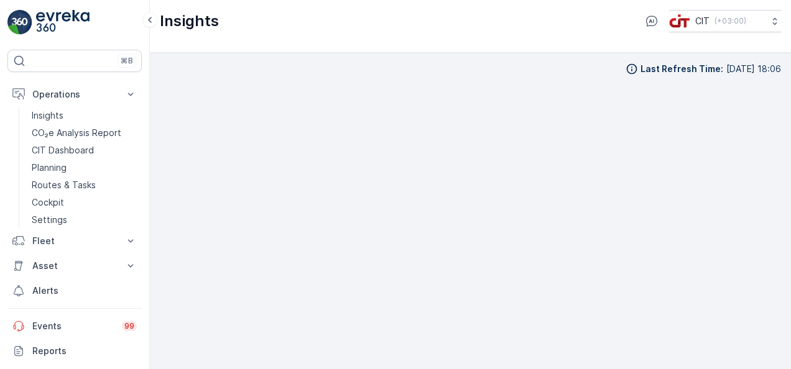
scroll to position [9, 0]
click at [98, 96] on p "Operations" at bounding box center [74, 94] width 85 height 12
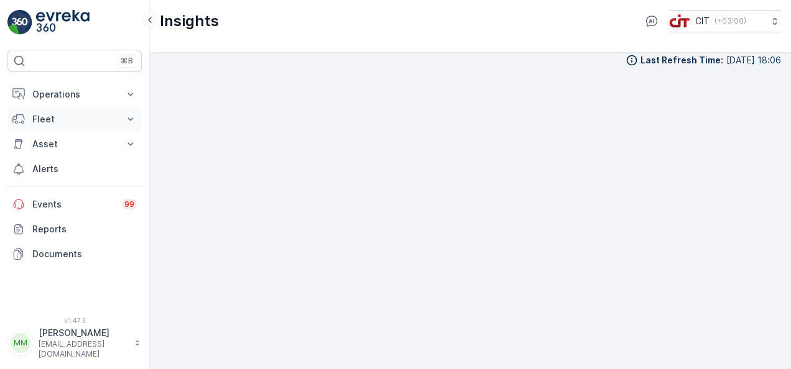
click at [81, 119] on p "Fleet" at bounding box center [74, 119] width 85 height 12
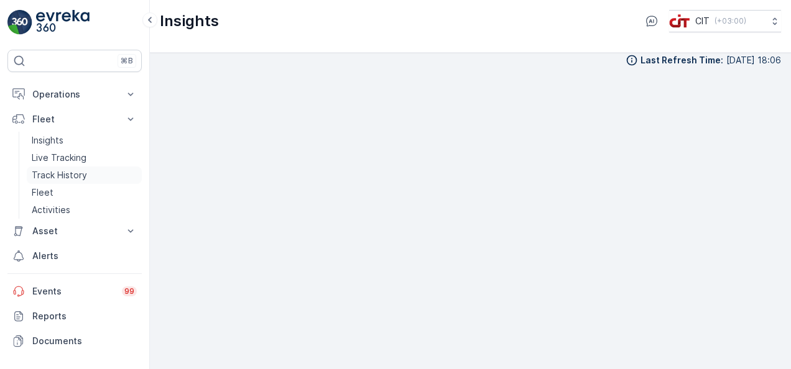
click at [75, 170] on p "Track History" at bounding box center [59, 175] width 55 height 12
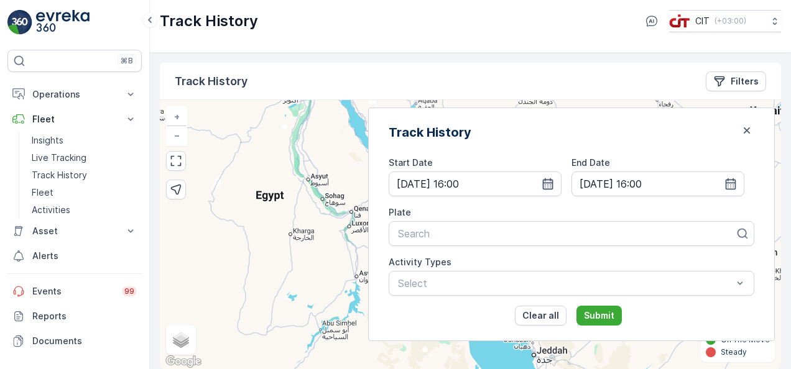
click at [554, 184] on icon "button" at bounding box center [548, 184] width 12 height 12
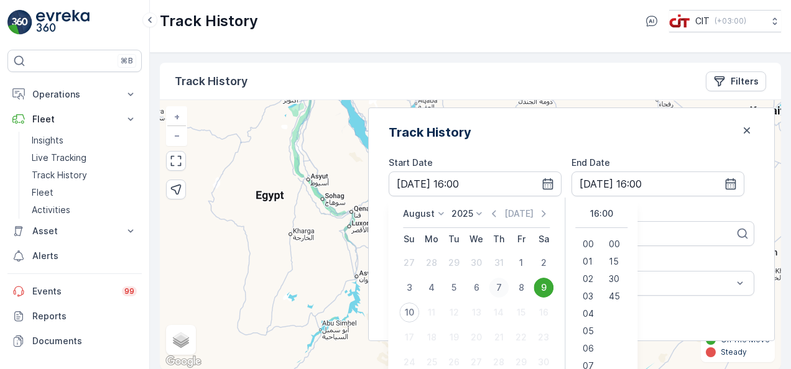
click at [509, 281] on div "7" at bounding box center [499, 288] width 20 height 20
type input "[DATE] 16:00"
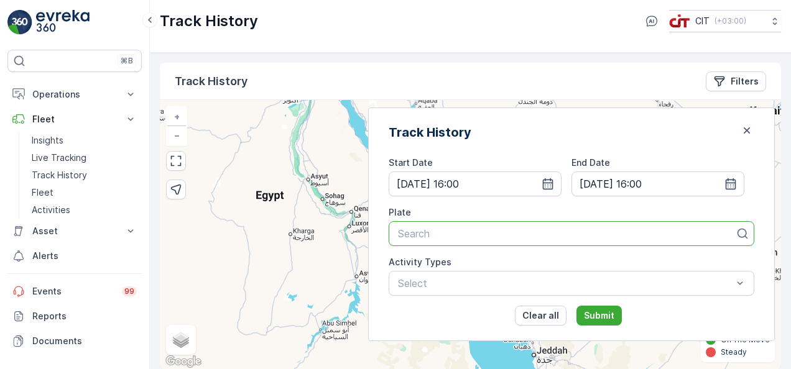
click at [511, 234] on div at bounding box center [567, 233] width 340 height 11
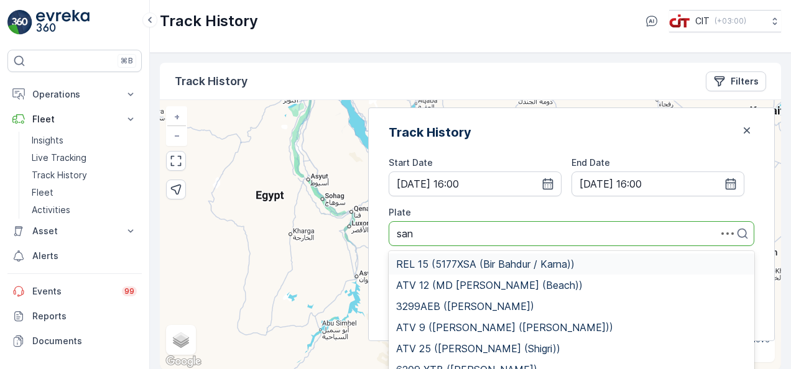
type input "sant"
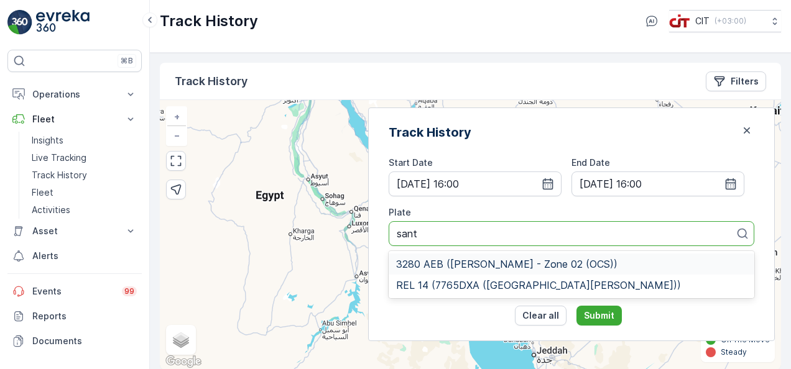
click at [537, 264] on span "3280 AEB ([PERSON_NAME] - Zone 02 (OCS))" at bounding box center [506, 264] width 221 height 11
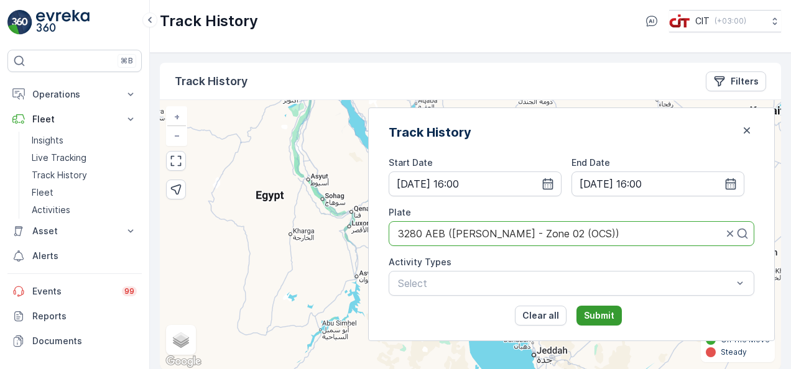
click at [610, 320] on p "Submit" at bounding box center [599, 316] width 30 height 12
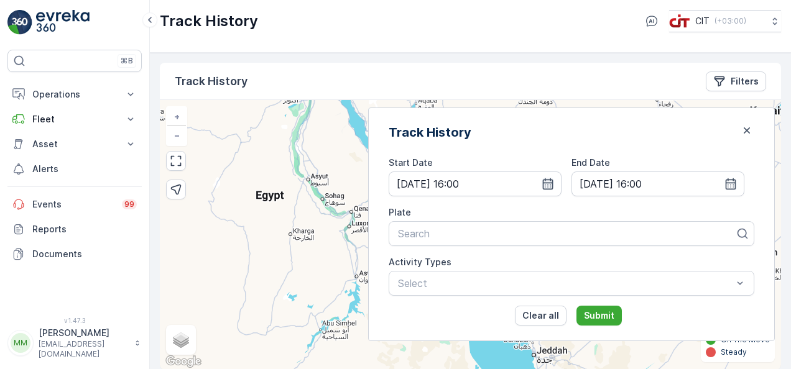
click at [554, 184] on icon "button" at bounding box center [548, 184] width 12 height 12
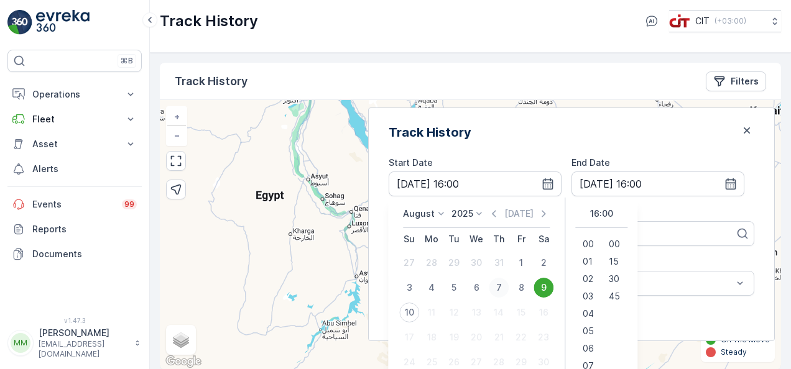
click at [509, 282] on div "7" at bounding box center [499, 288] width 20 height 20
type input "[DATE] 16:00"
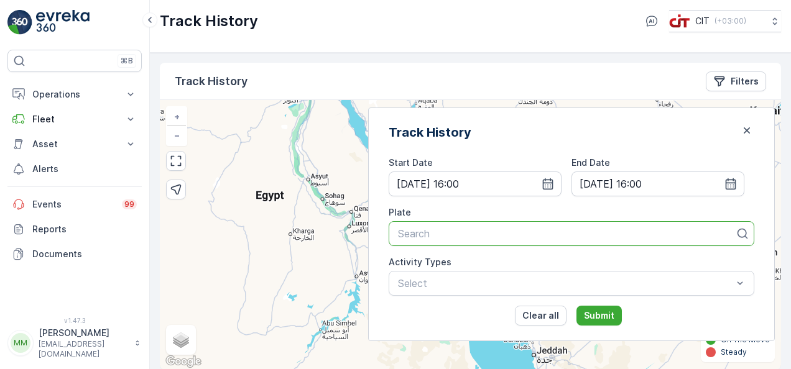
click at [537, 236] on div at bounding box center [567, 233] width 340 height 11
type input "sant"
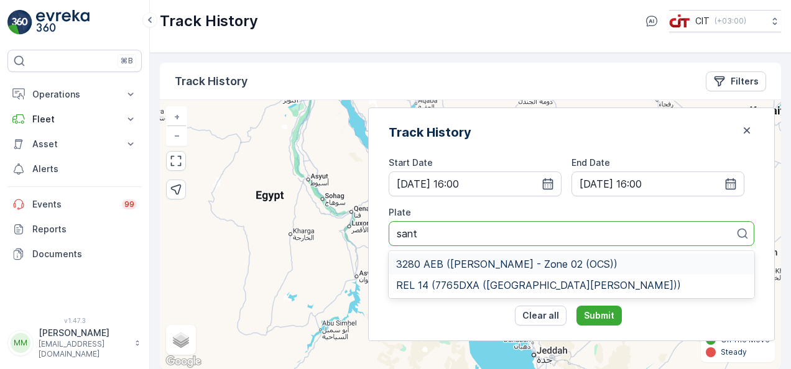
click at [524, 264] on span "3280 AEB ([PERSON_NAME] - Zone 02 (OCS))" at bounding box center [506, 264] width 221 height 11
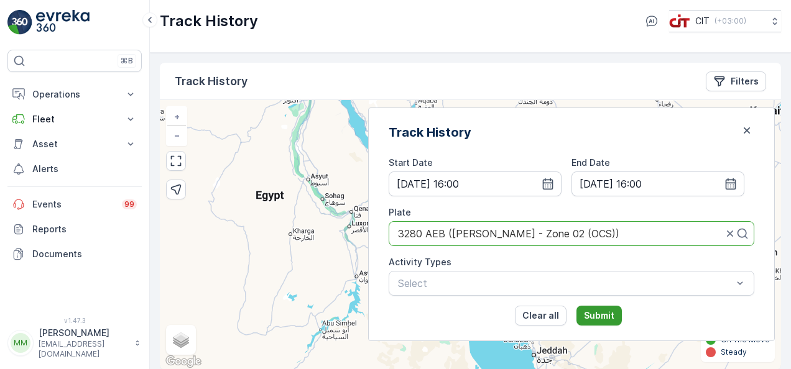
click at [619, 308] on button "Submit" at bounding box center [598, 316] width 45 height 20
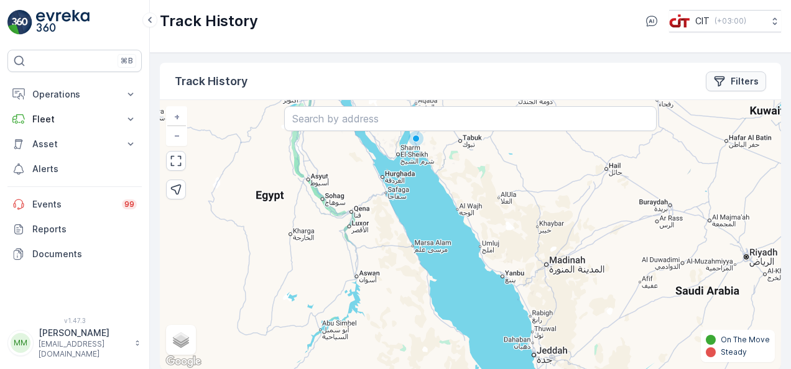
click at [738, 88] on button "Filters" at bounding box center [736, 82] width 60 height 20
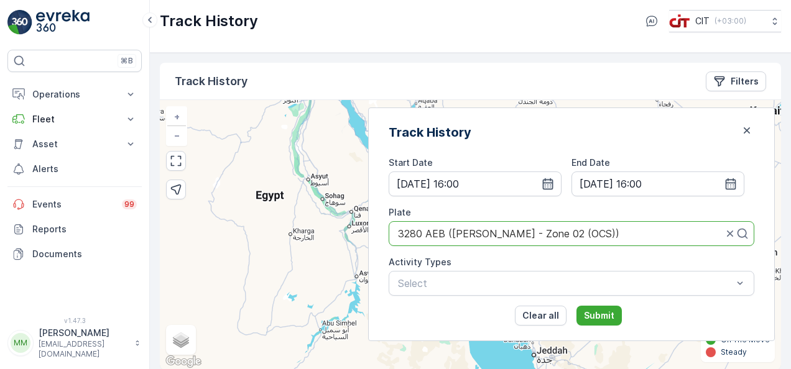
click at [554, 184] on icon "button" at bounding box center [548, 184] width 12 height 12
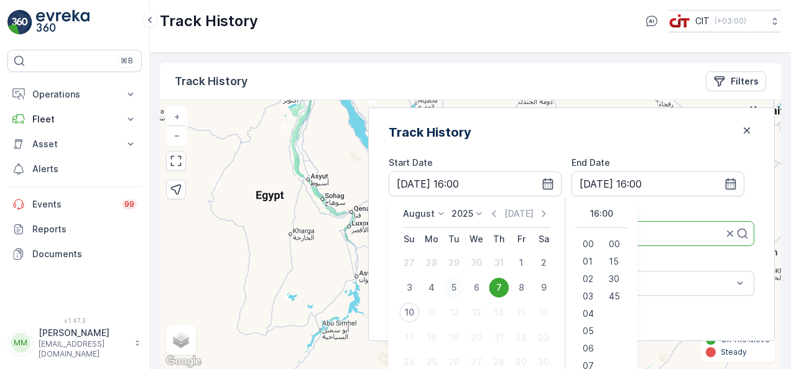
click at [464, 285] on div "5" at bounding box center [454, 288] width 20 height 20
type input "05.08.2025 16:00"
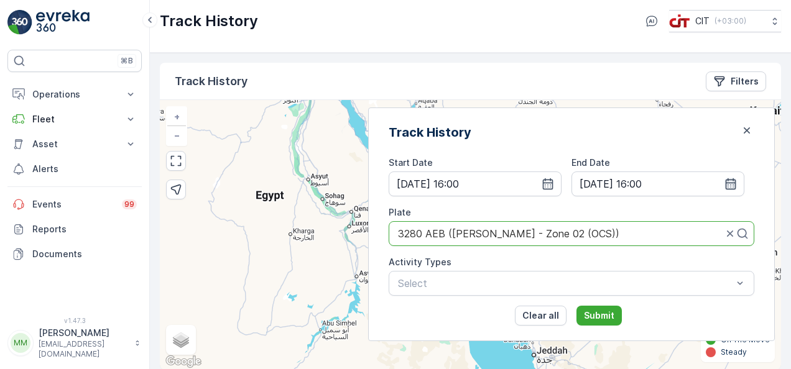
click at [728, 183] on icon "button" at bounding box center [730, 184] width 12 height 12
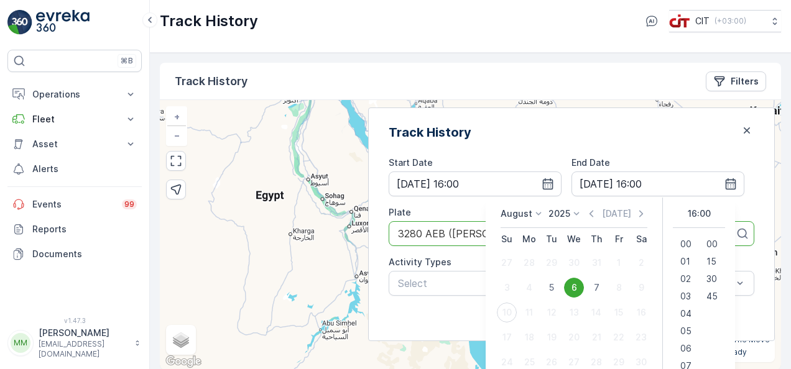
click at [584, 289] on div "6" at bounding box center [574, 288] width 20 height 20
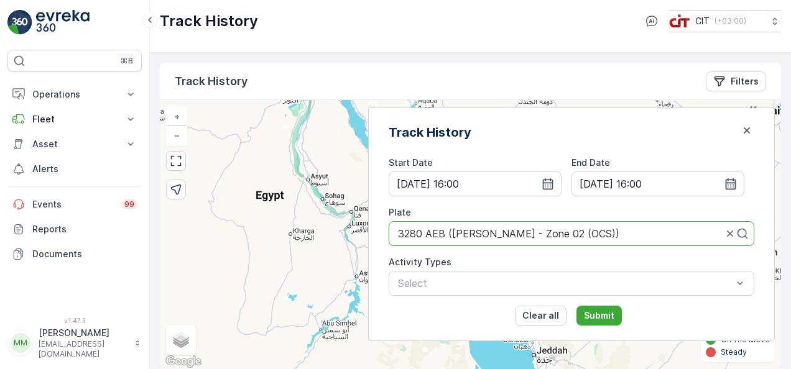
click at [728, 185] on icon "button" at bounding box center [730, 184] width 12 height 12
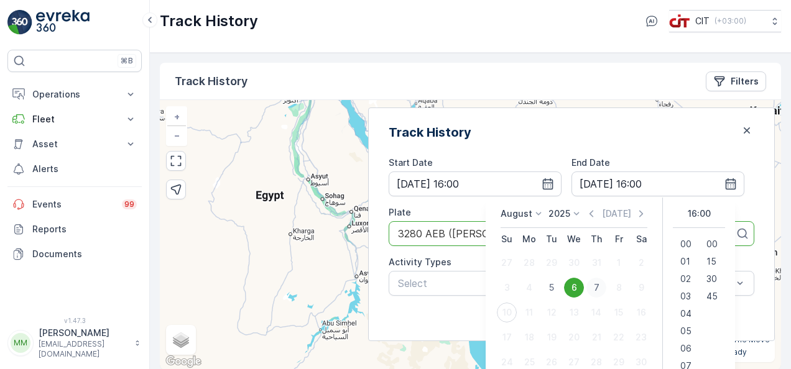
click at [606, 290] on div "7" at bounding box center [596, 288] width 20 height 20
type input "[DATE] 16:00"
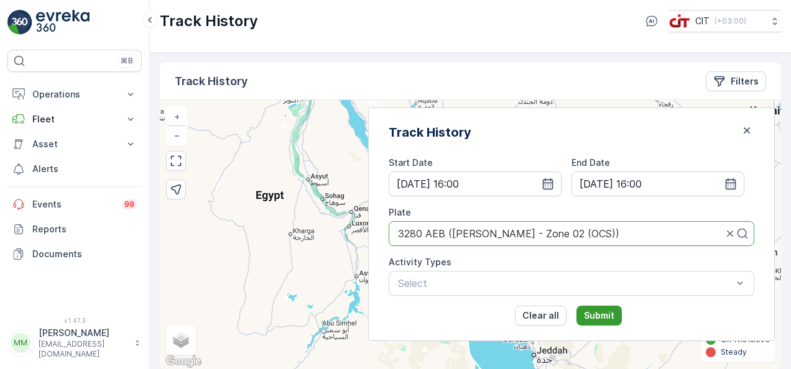
click at [614, 321] on p "Submit" at bounding box center [599, 316] width 30 height 12
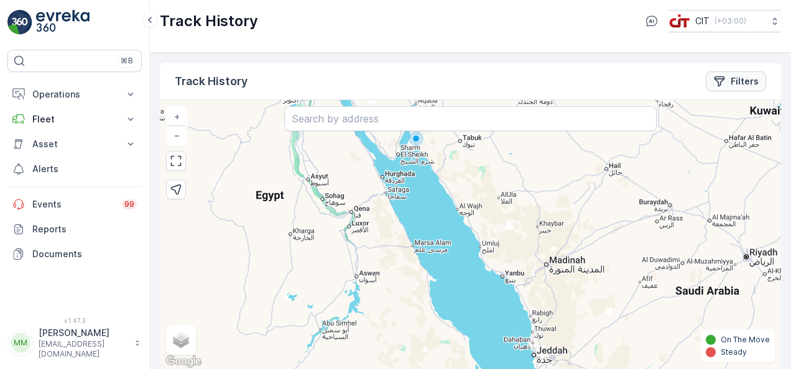
click at [739, 88] on button "Filters" at bounding box center [736, 82] width 60 height 20
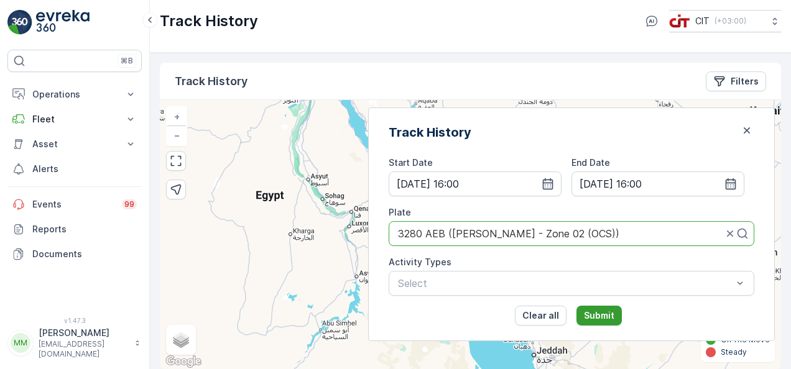
click at [614, 314] on p "Submit" at bounding box center [599, 316] width 30 height 12
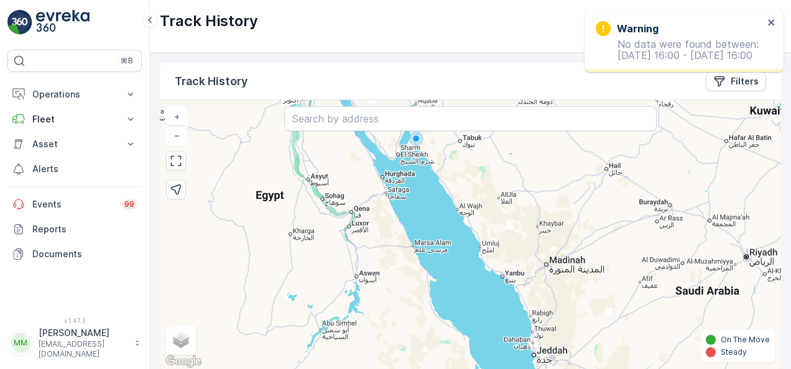
click at [703, 150] on div "+ − Satellite Roadmap Terrain Hybrid Leaflet Keyboard shortcuts Map Data Map da…" at bounding box center [470, 235] width 621 height 270
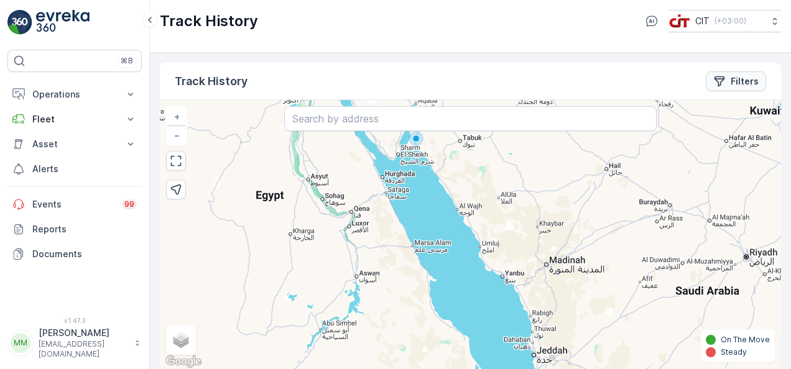
click at [731, 82] on p "Filters" at bounding box center [745, 81] width 28 height 12
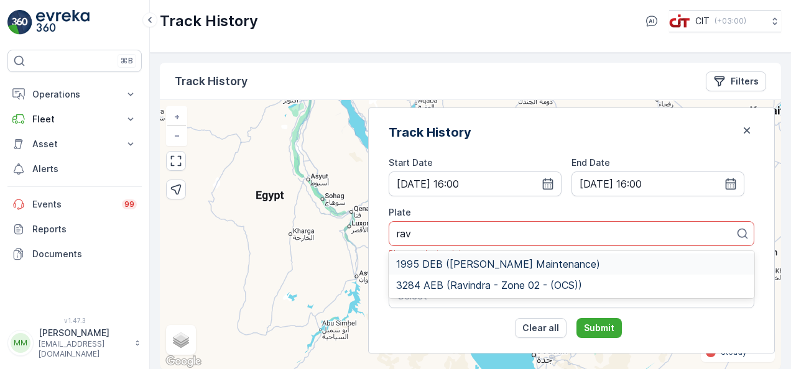
type input "ravi"
click at [550, 289] on span "3284 AEB (Ravindra - Zone 02 - (OCS))" at bounding box center [489, 285] width 186 height 11
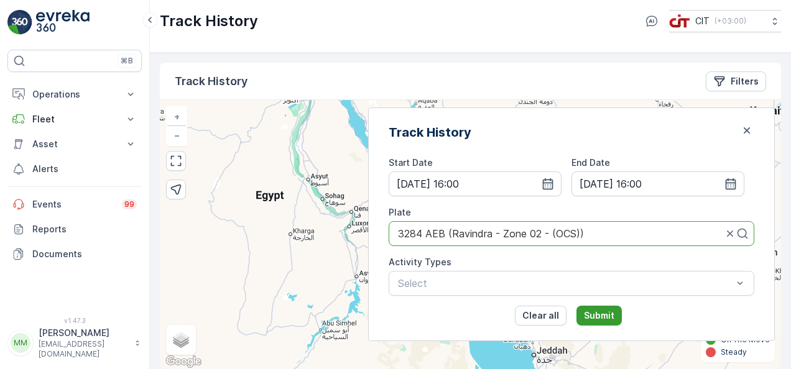
click at [614, 317] on p "Submit" at bounding box center [599, 316] width 30 height 12
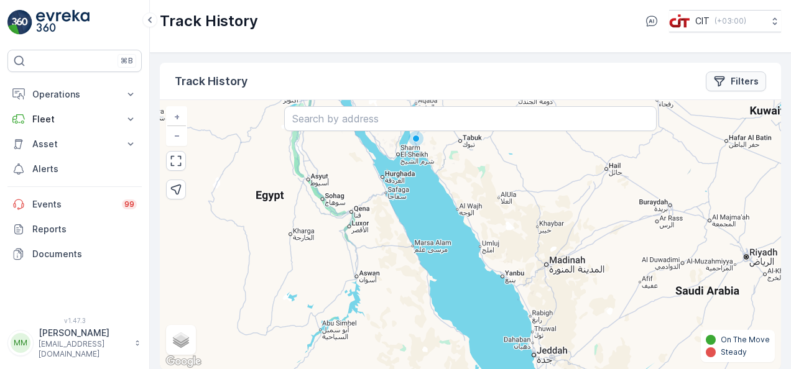
click at [744, 83] on p "Filters" at bounding box center [745, 81] width 28 height 12
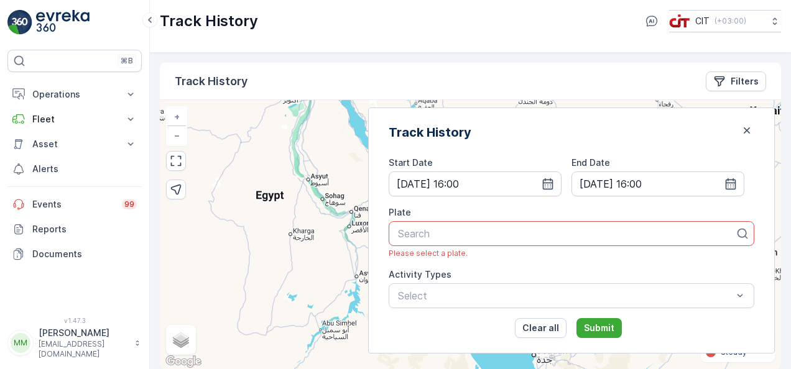
click at [709, 259] on div "Start Date 05.08.2025 16:00 End Date 07.08.2025 16:00 Plate Search Please selec…" at bounding box center [572, 248] width 366 height 182
click at [648, 231] on div at bounding box center [567, 233] width 340 height 11
type input "muda"
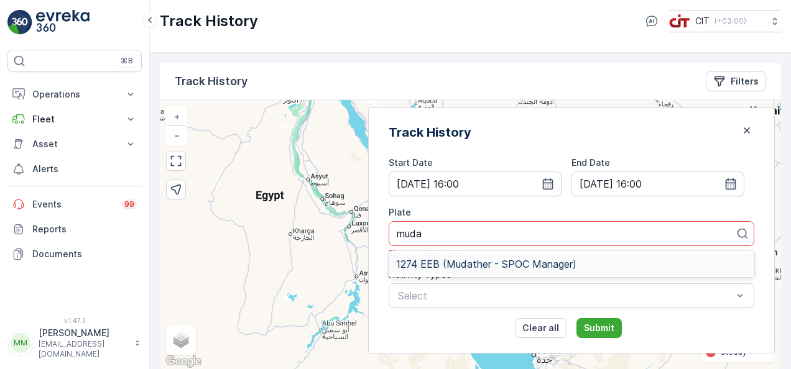
click at [576, 265] on span "1274 EEB (Mudather - SPOC Manager)" at bounding box center [486, 264] width 180 height 11
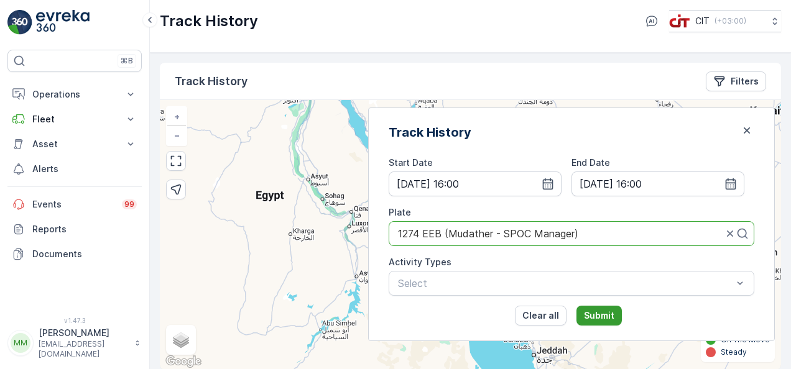
click at [614, 316] on p "Submit" at bounding box center [599, 316] width 30 height 12
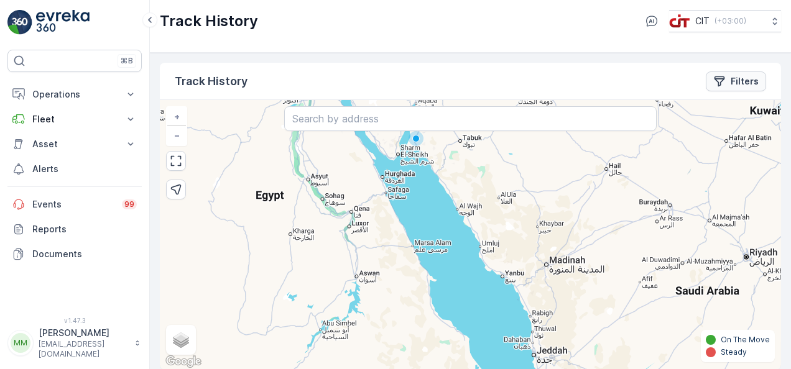
click at [741, 87] on button "Filters" at bounding box center [736, 82] width 60 height 20
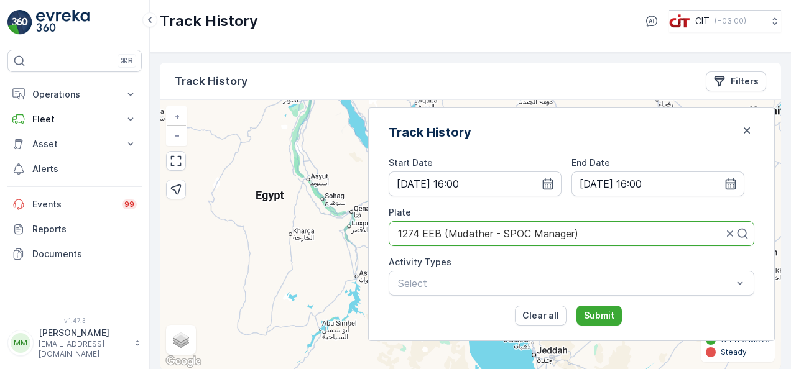
click at [703, 130] on div "Track History" at bounding box center [572, 132] width 366 height 19
click at [744, 132] on icon "button" at bounding box center [747, 130] width 6 height 6
